Goal: Find specific page/section: Find specific page/section

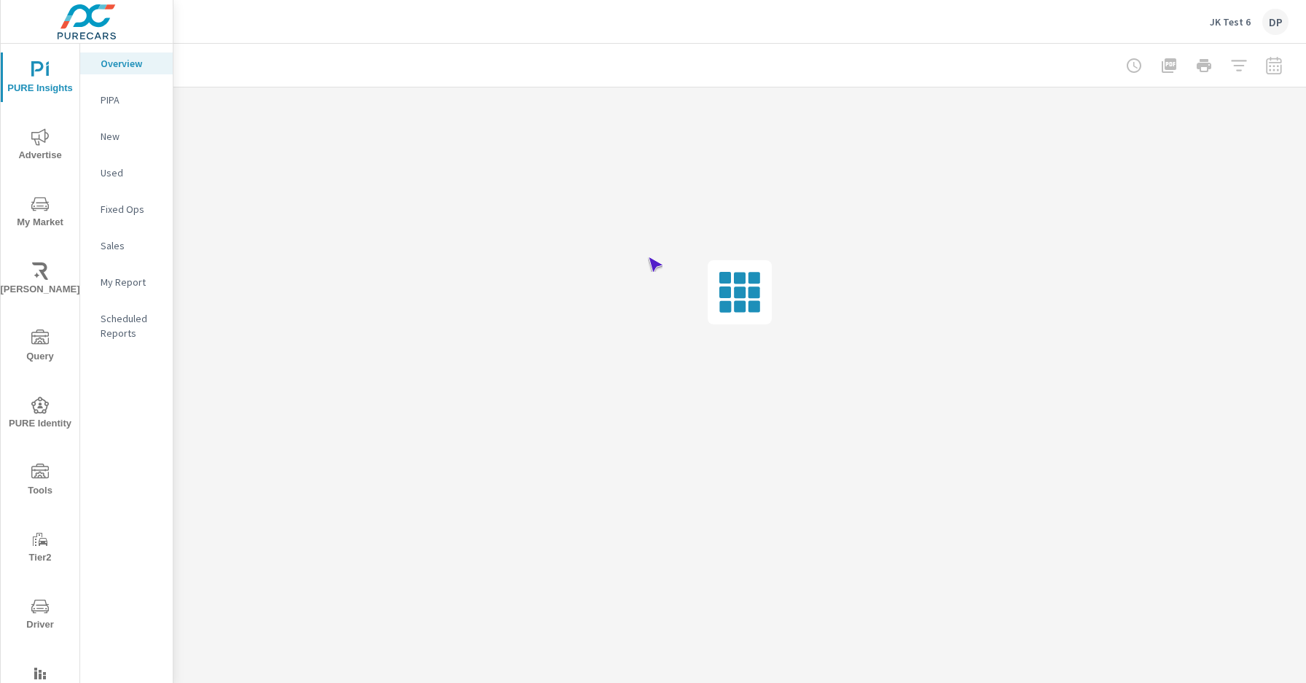
click at [37, 615] on span "Driver" at bounding box center [40, 616] width 70 height 36
